Goal: Find specific page/section: Find specific page/section

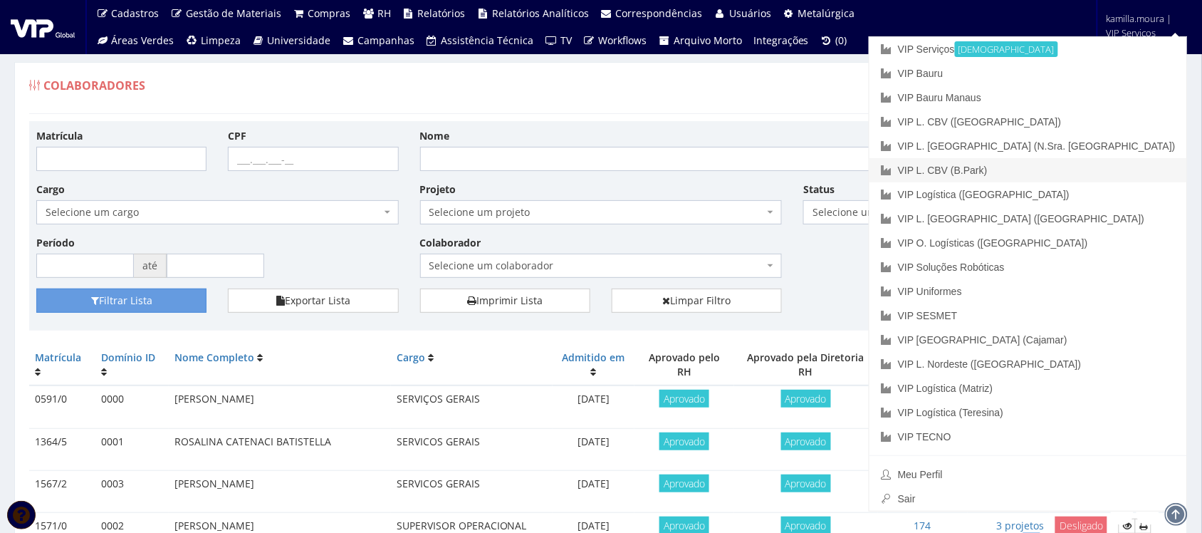
click at [1079, 172] on link "VIP L. CBV (B.Park)" at bounding box center [1029, 170] width 318 height 24
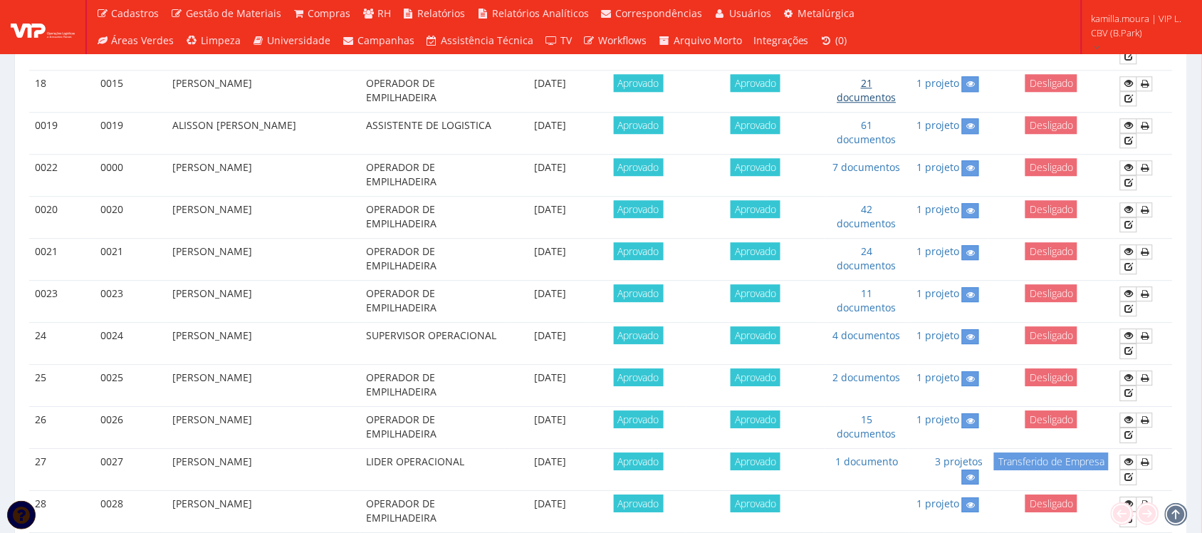
scroll to position [1254, 0]
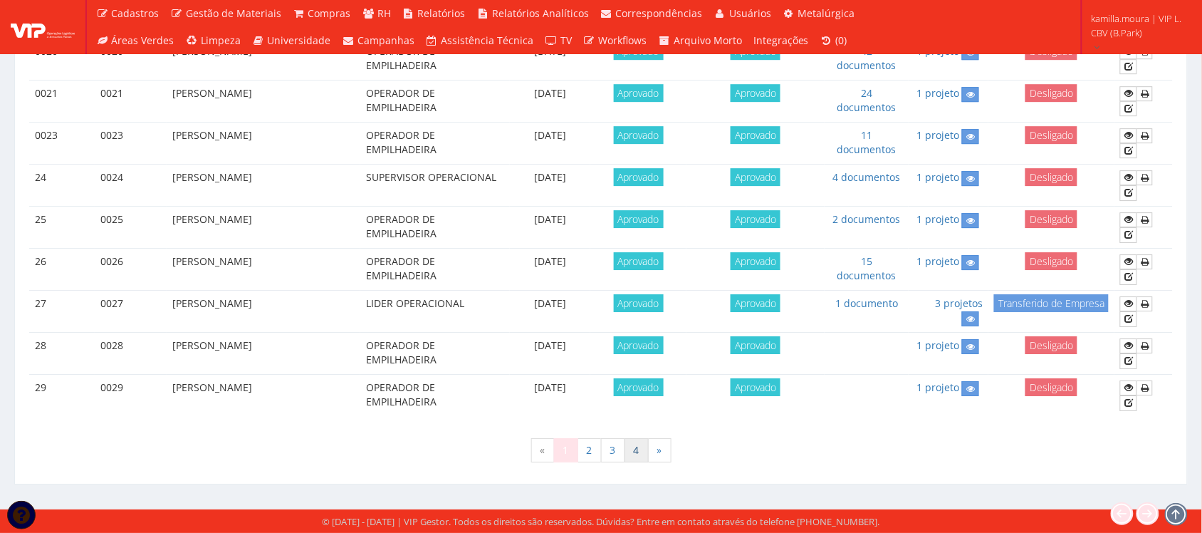
click at [640, 447] on link "4" at bounding box center [637, 450] width 24 height 24
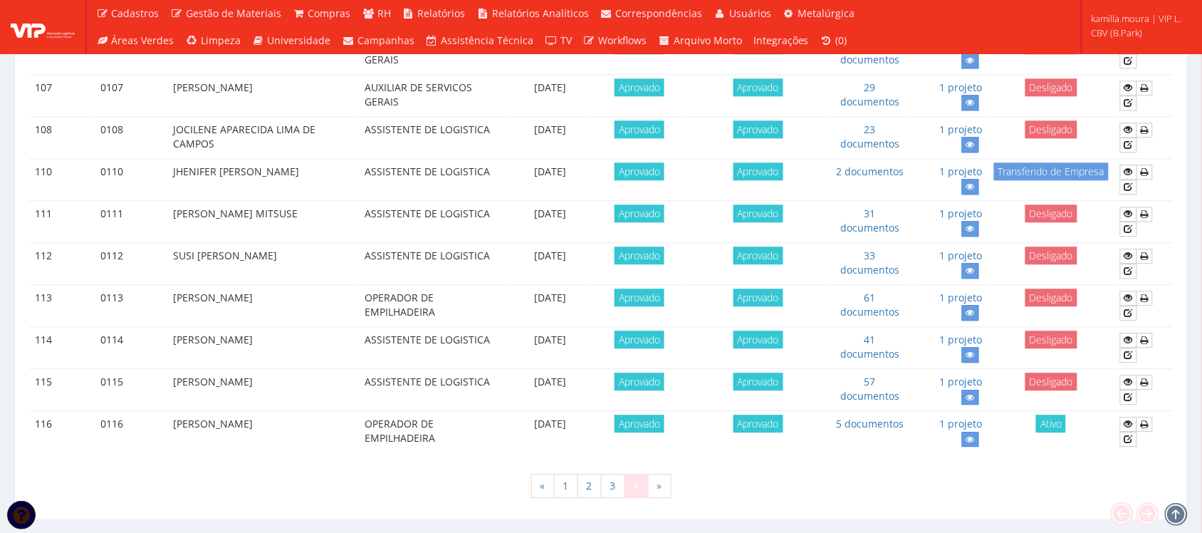
scroll to position [979, 0]
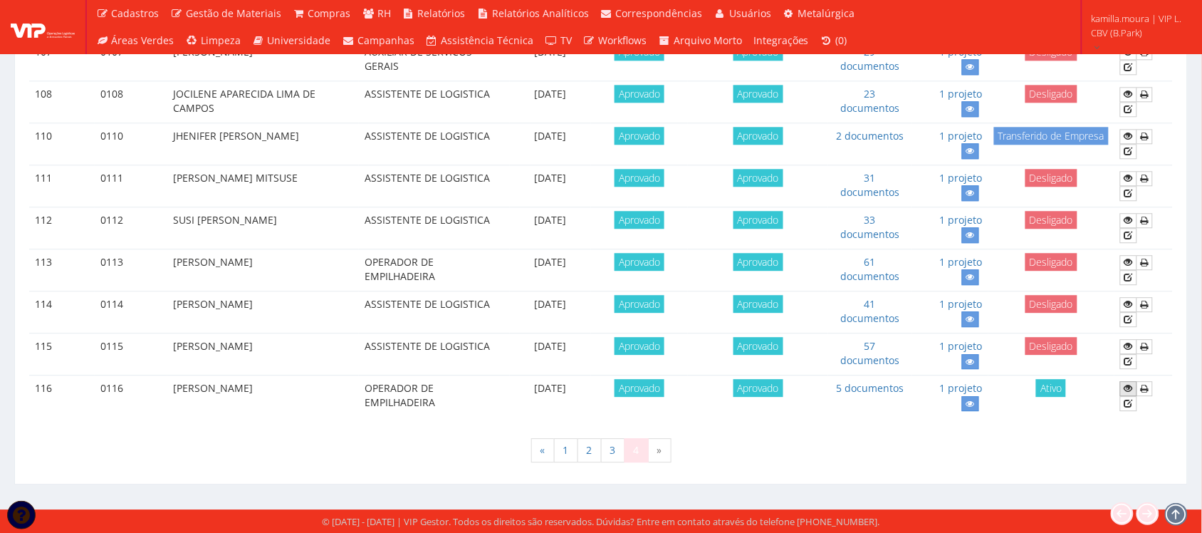
click at [1124, 393] on icon at bounding box center [1128, 388] width 9 height 10
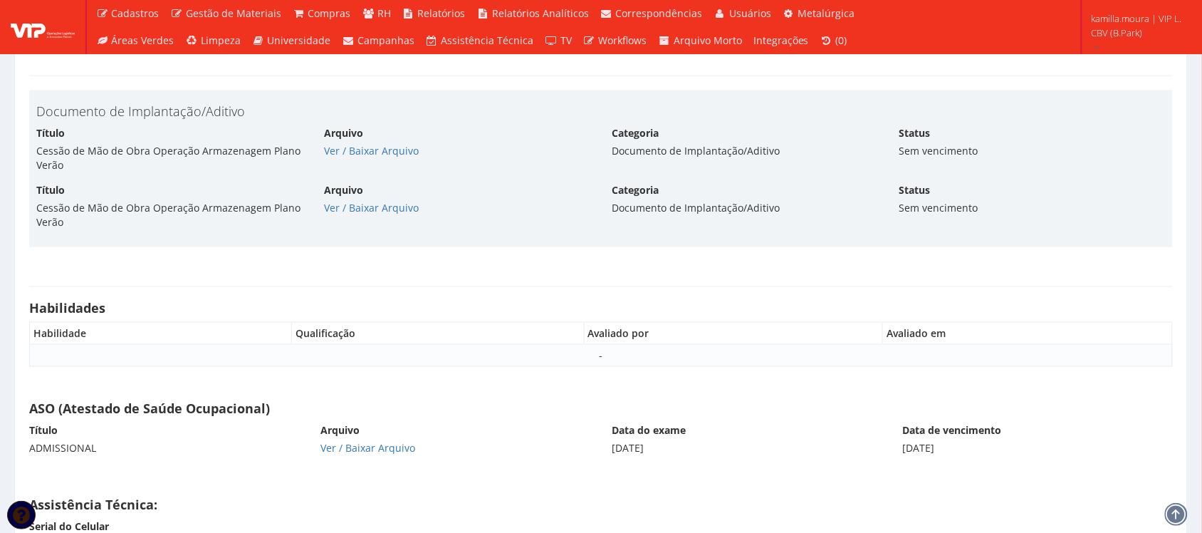
scroll to position [5341, 0]
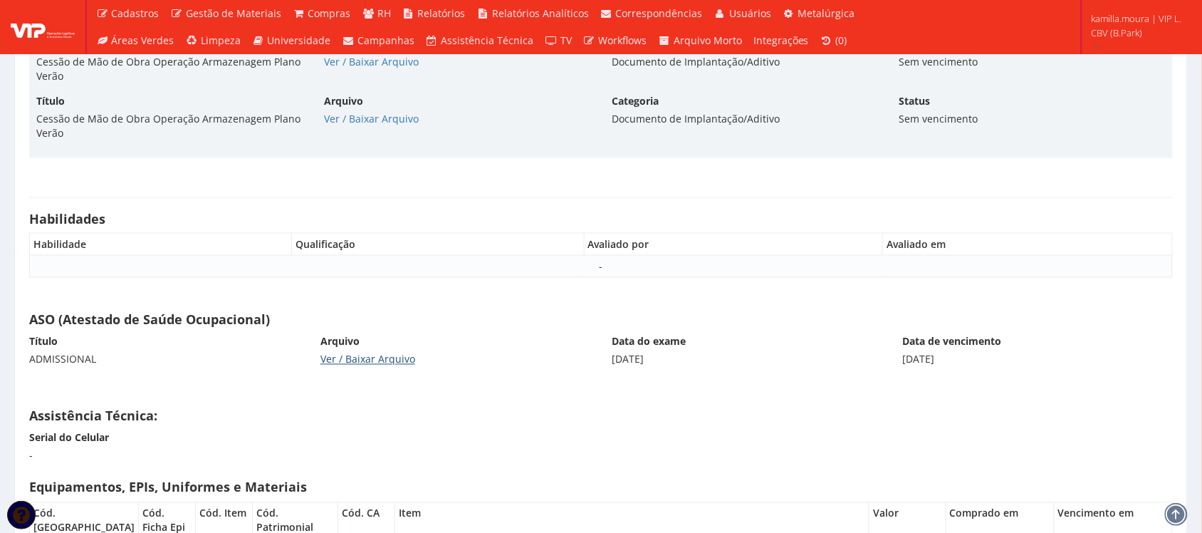
click at [374, 366] on link "Ver / Baixar Arquivo" at bounding box center [367, 360] width 95 height 14
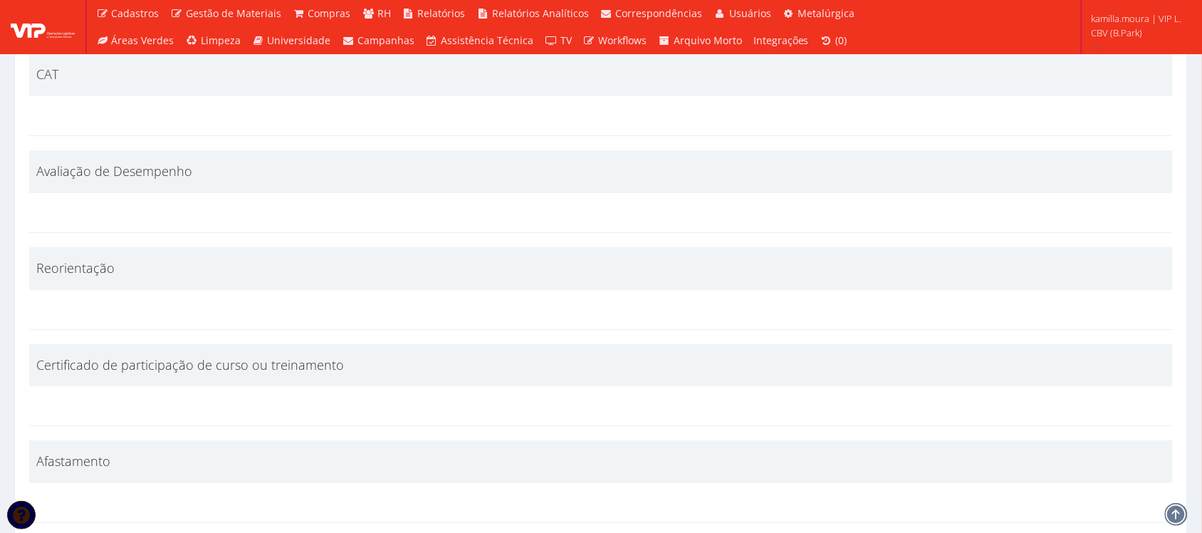
scroll to position [4167, 0]
